Goal: Check status: Check status

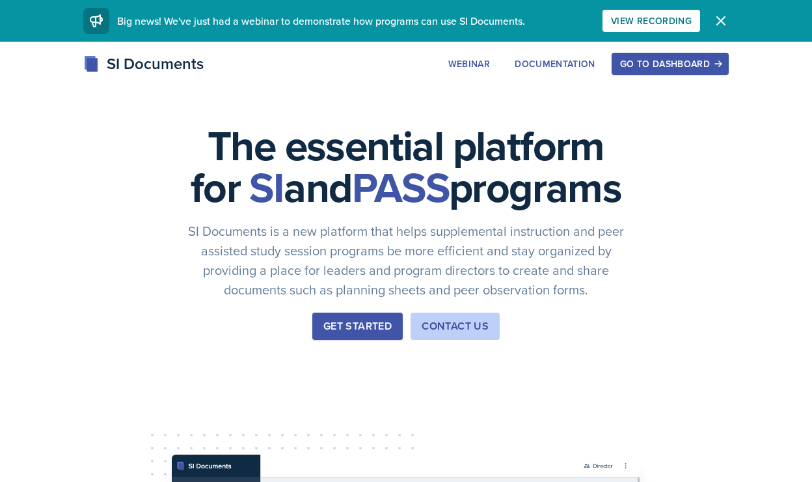
click at [329, 334] on div "Get Started" at bounding box center [358, 326] width 68 height 16
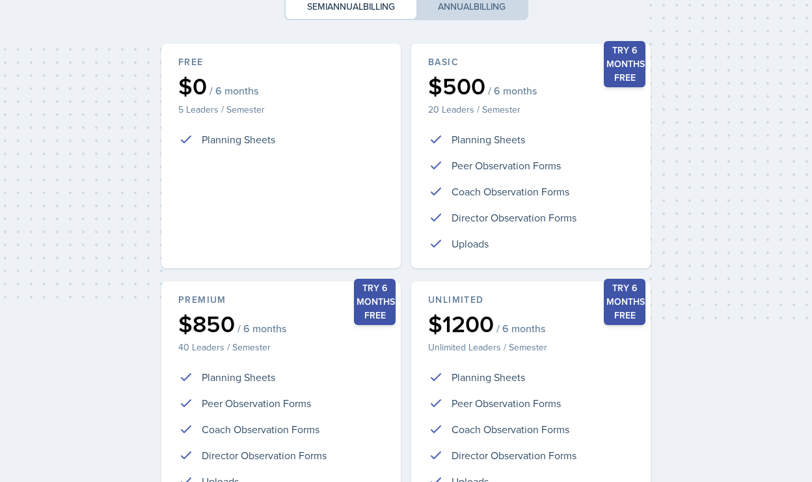
scroll to position [290, 0]
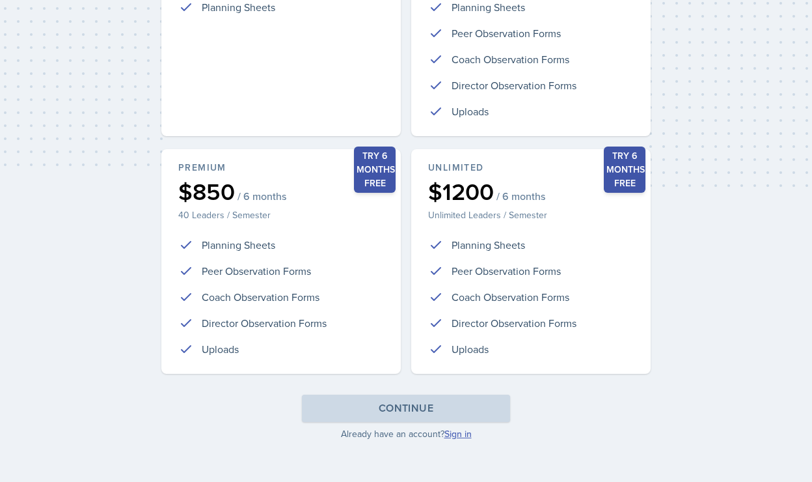
click at [449, 435] on link "Sign in" at bounding box center [458, 433] width 27 height 13
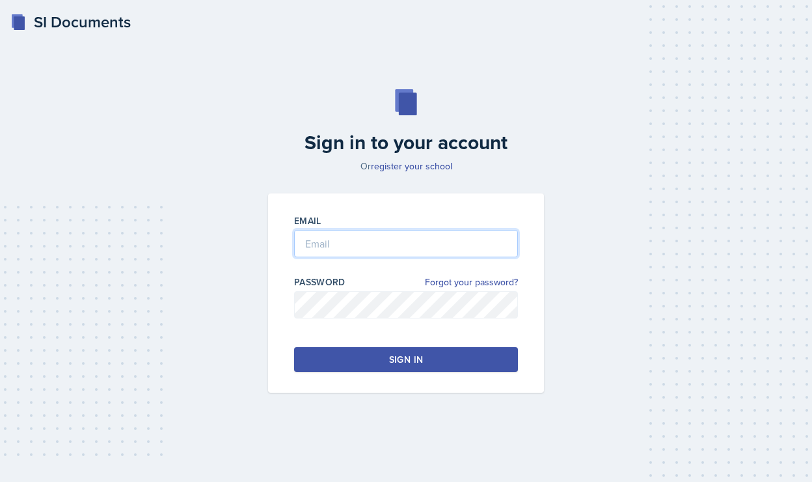
type input "[PERSON_NAME][EMAIL_ADDRESS][PERSON_NAME][DOMAIN_NAME]"
click at [396, 367] on button "Sign in" at bounding box center [406, 359] width 224 height 25
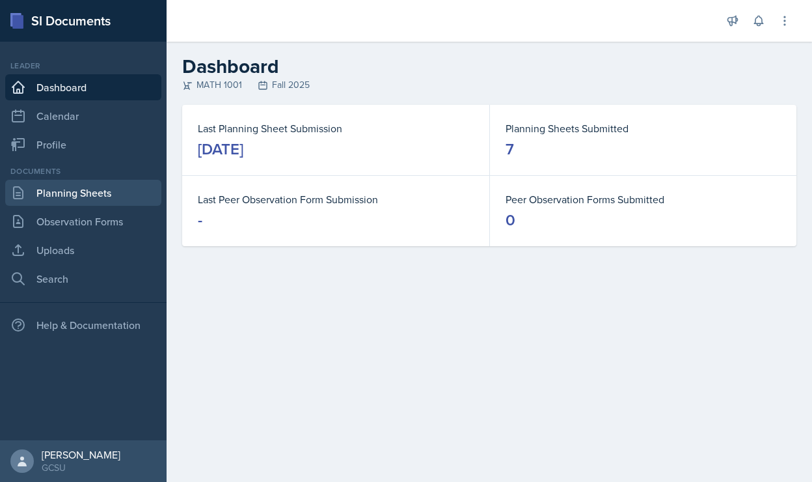
click at [76, 203] on link "Planning Sheets" at bounding box center [83, 193] width 156 height 26
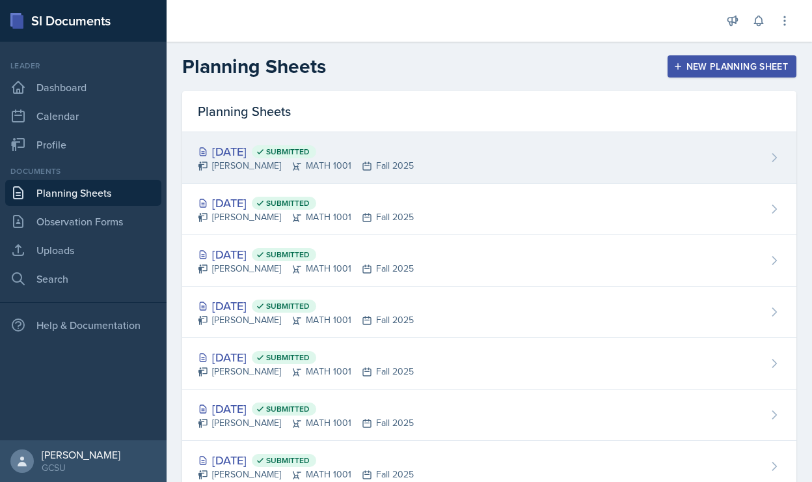
click at [234, 149] on div "[DATE] Submitted" at bounding box center [306, 152] width 216 height 18
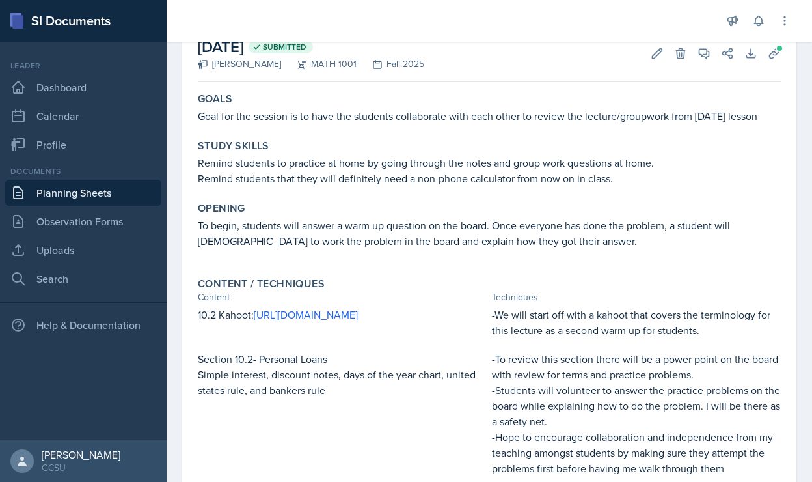
scroll to position [29, 0]
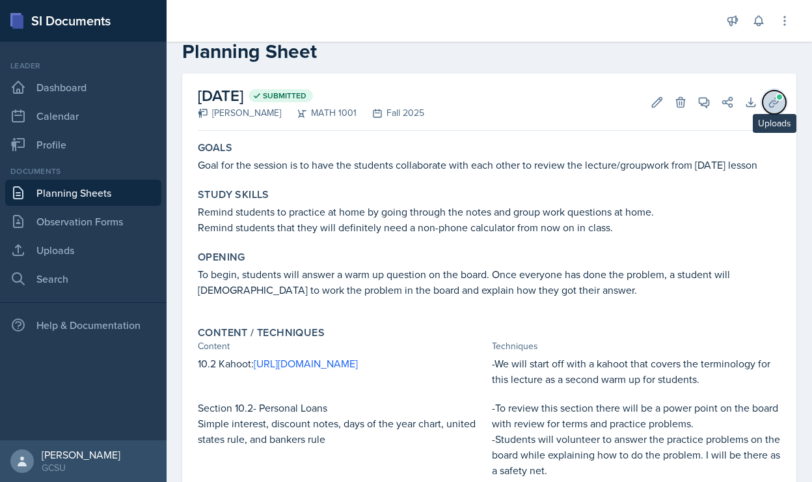
click at [775, 101] on icon at bounding box center [774, 102] width 13 height 13
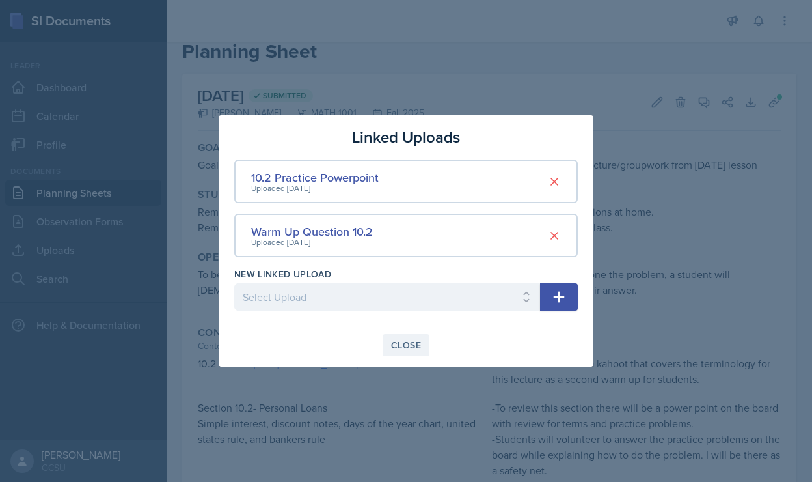
click at [404, 350] on div "Close" at bounding box center [406, 345] width 30 height 10
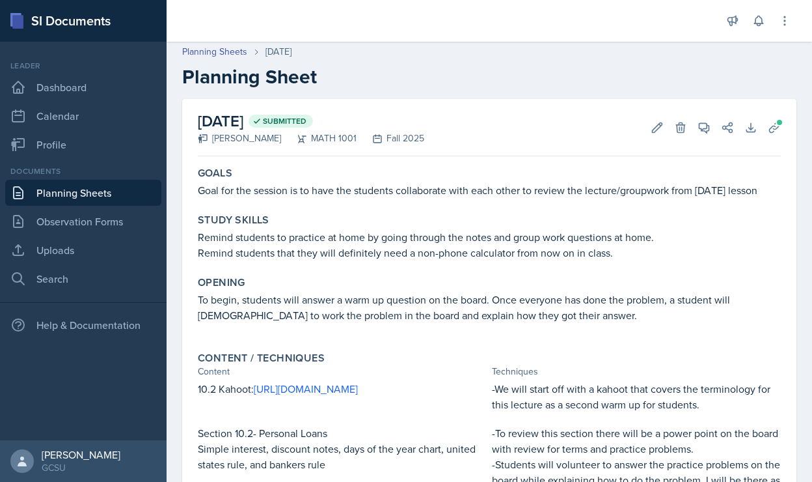
scroll to position [0, 0]
